Goal: Complete application form

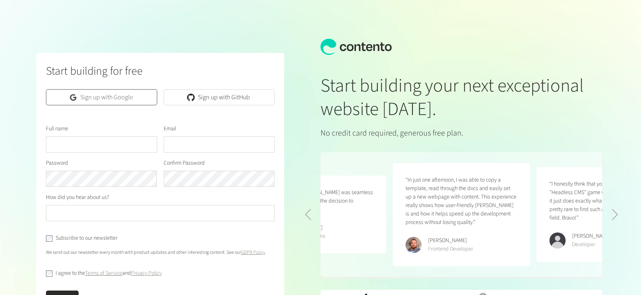
click at [94, 102] on link "Sign up with Google" at bounding box center [101, 97] width 111 height 16
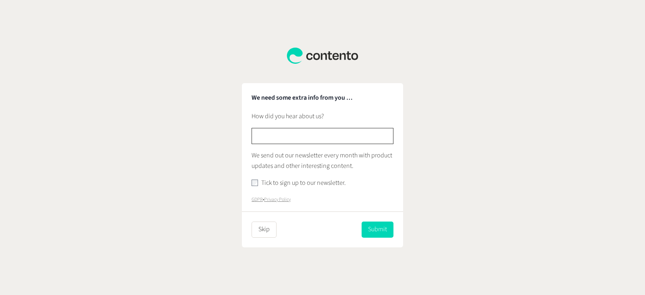
click at [322, 135] on input "text" at bounding box center [322, 136] width 142 height 16
click at [320, 135] on input "text" at bounding box center [322, 136] width 142 height 16
click at [388, 233] on button "Submit" at bounding box center [378, 229] width 32 height 16
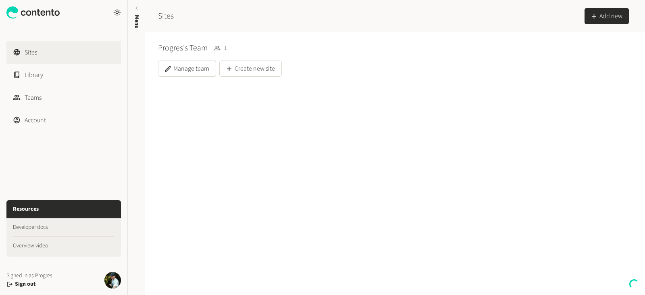
click at [270, 218] on div "Sites Library Teams Account Resources Developer docs Overview video Signed in a…" at bounding box center [322, 147] width 645 height 295
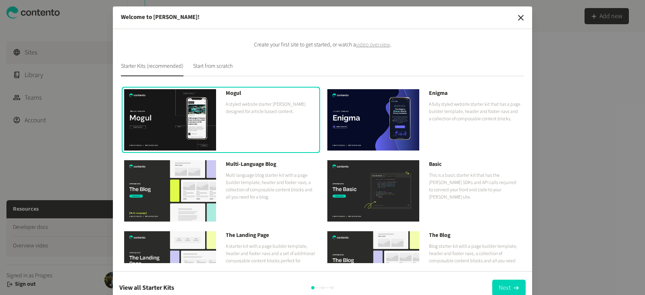
click at [265, 243] on p "A starter kit with a page builder template, header and footer navs and a set of…" at bounding box center [272, 257] width 92 height 29
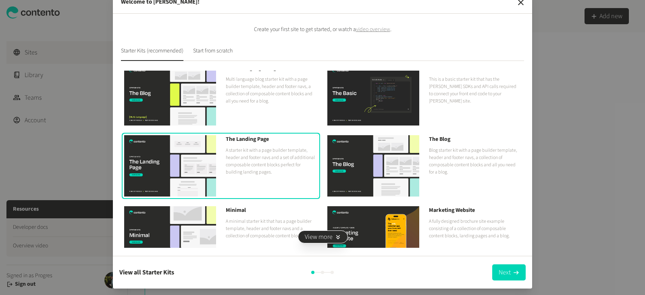
scroll to position [101, 0]
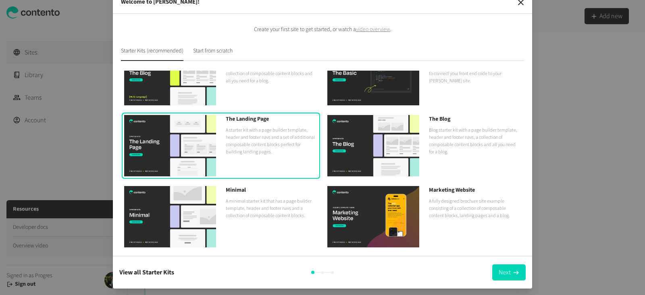
click at [508, 281] on div "View all Starter Kits Next" at bounding box center [322, 271] width 406 height 19
click at [507, 272] on button "Next" at bounding box center [508, 272] width 33 height 16
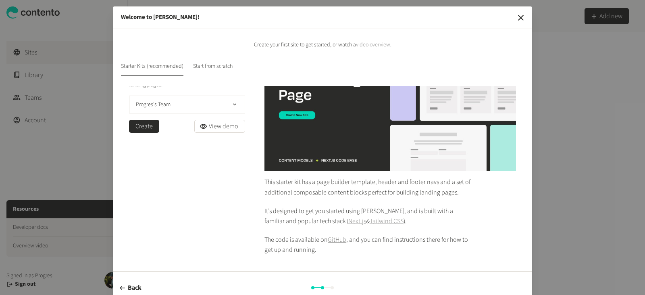
scroll to position [0, 0]
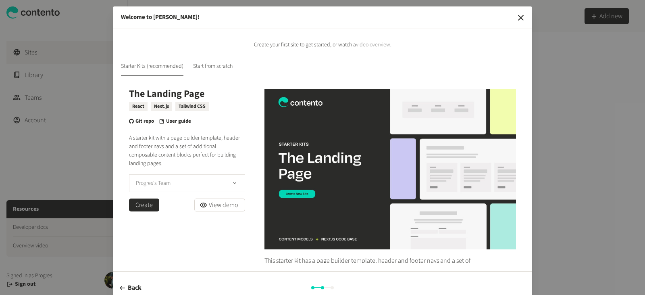
click at [178, 189] on button "Progres's Team" at bounding box center [187, 183] width 116 height 18
click at [139, 205] on button "Create" at bounding box center [144, 204] width 30 height 13
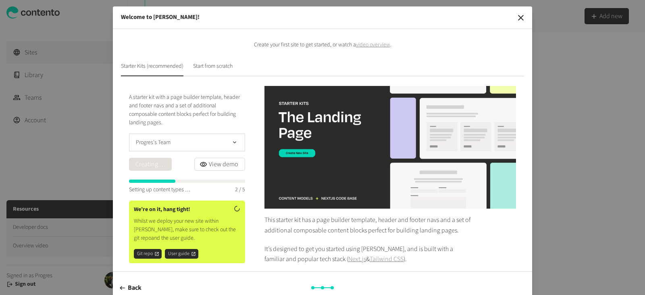
scroll to position [79, 0]
